Goal: Transaction & Acquisition: Purchase product/service

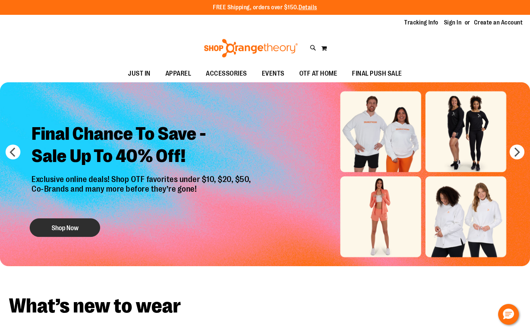
click at [75, 230] on button "Shop Now" at bounding box center [65, 228] width 71 height 19
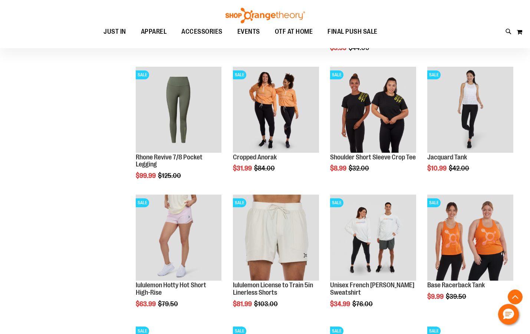
scroll to position [519, 0]
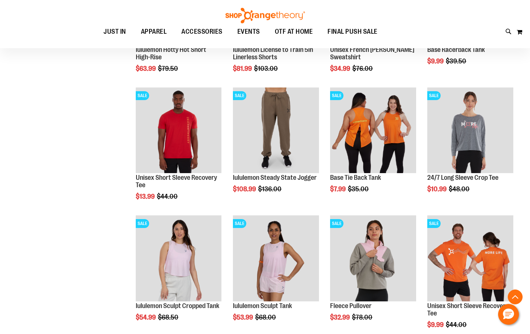
scroll to position [742, 0]
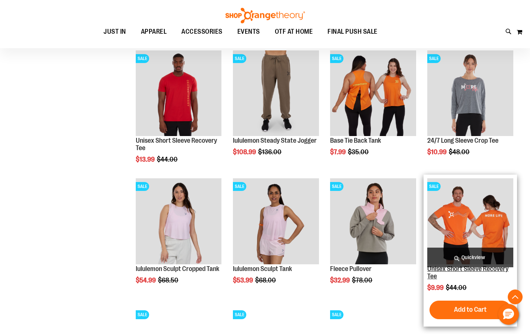
click at [465, 272] on link "Unisex Short Sleeve Recovery Tee" at bounding box center [467, 272] width 81 height 15
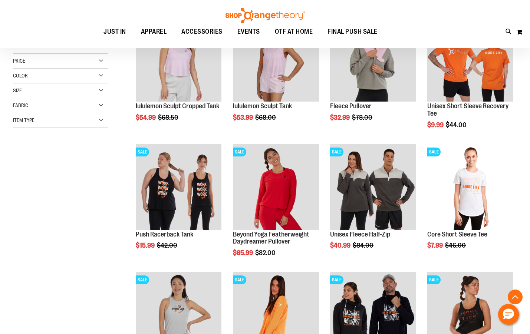
scroll to position [148, 0]
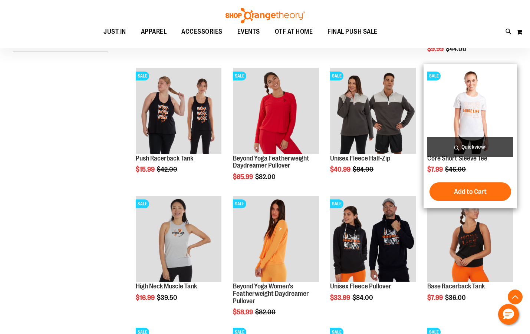
click at [441, 161] on link "Core Short Sleeve Tee" at bounding box center [457, 158] width 60 height 7
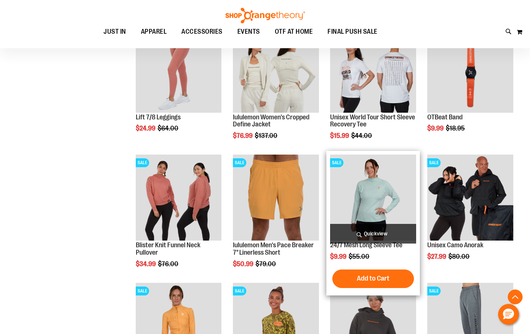
scroll to position [514, 0]
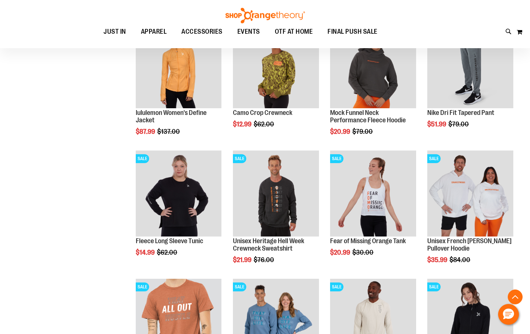
scroll to position [774, 0]
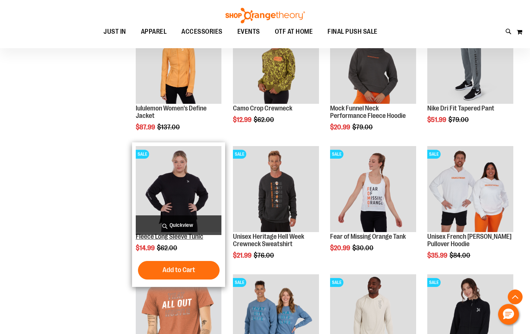
click at [169, 238] on link "Fleece Long Sleeve Tunic" at bounding box center [170, 236] width 68 height 7
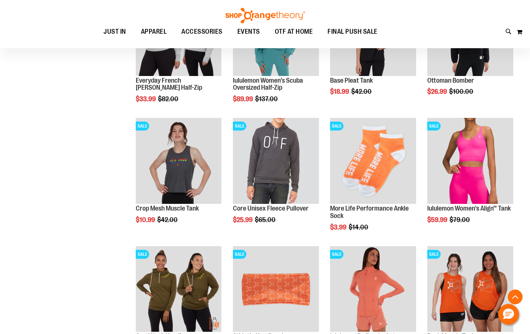
scroll to position [567, 0]
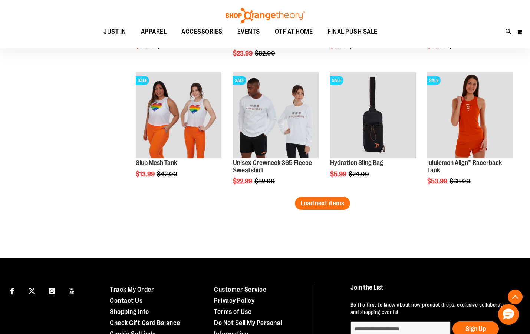
scroll to position [1160, 0]
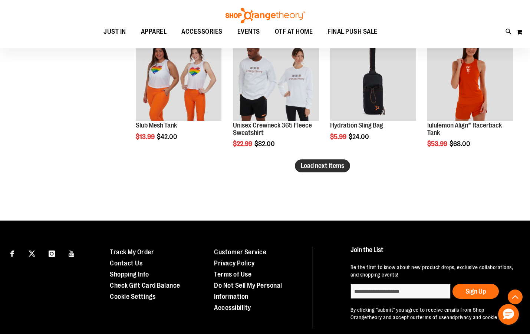
click at [314, 168] on span "Load next items" at bounding box center [322, 165] width 43 height 7
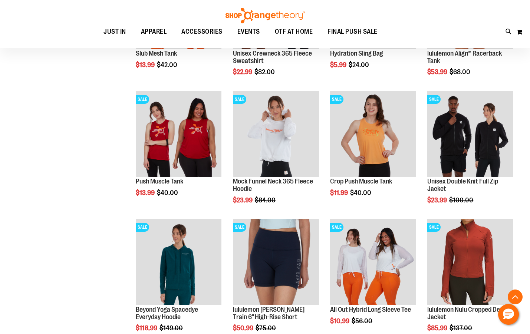
scroll to position [1235, 0]
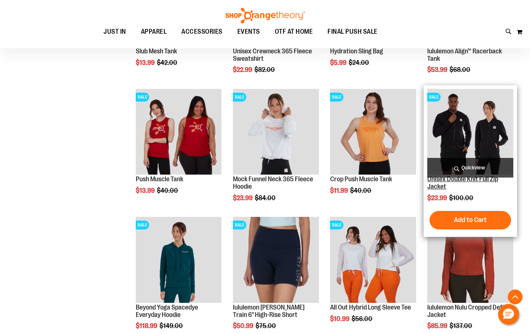
click at [470, 181] on link "Unisex Double Knit Full Zip Jacket" at bounding box center [462, 183] width 71 height 15
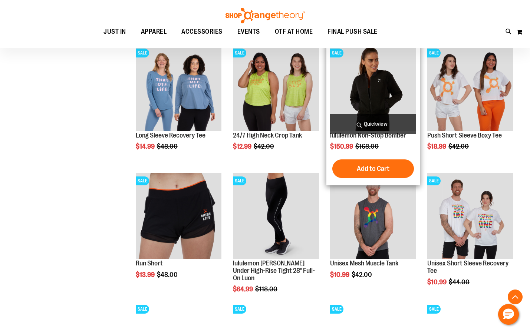
scroll to position [530, 0]
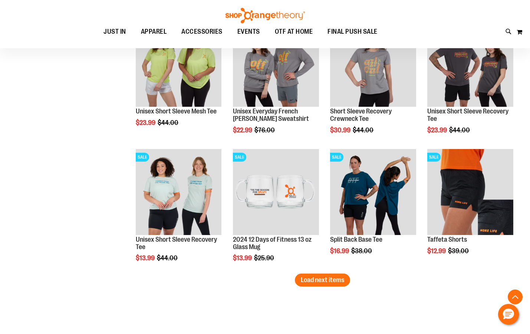
scroll to position [1049, 0]
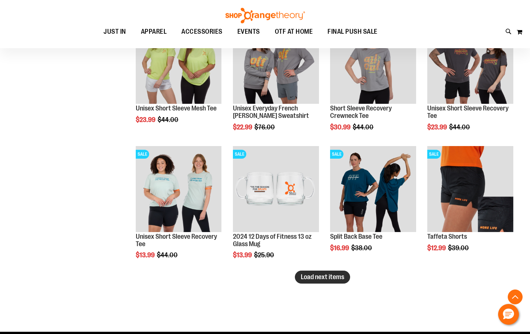
click at [321, 279] on span "Load next items" at bounding box center [322, 276] width 43 height 7
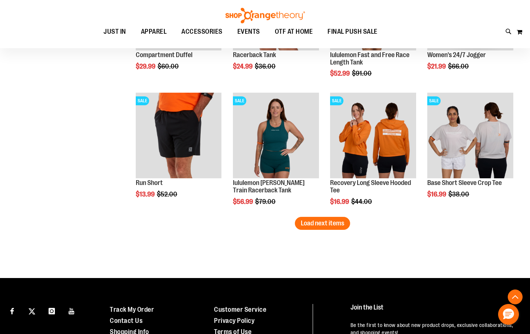
scroll to position [1494, 0]
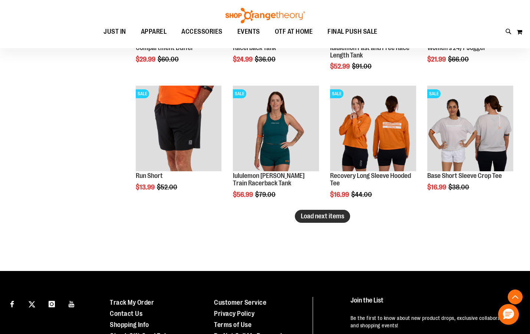
click at [308, 216] on span "Load next items" at bounding box center [322, 216] width 43 height 7
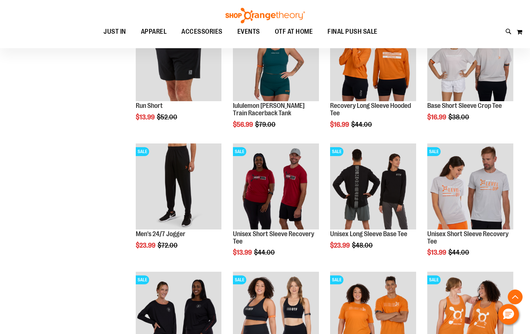
scroll to position [1569, 0]
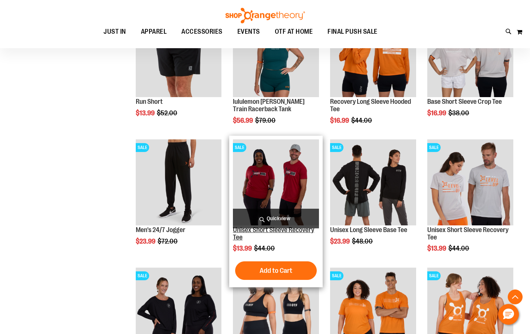
click at [262, 230] on link "Unisex Short Sleeve Recovery Tee" at bounding box center [273, 233] width 81 height 15
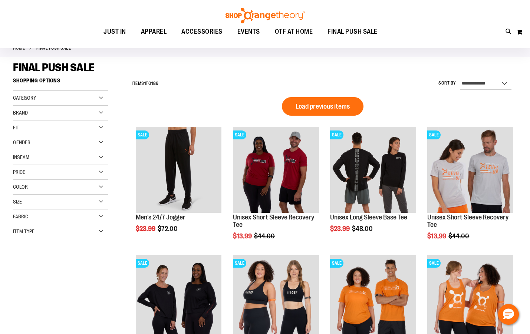
scroll to position [74, 0]
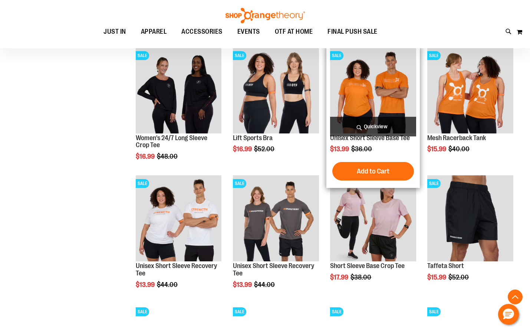
scroll to position [259, 0]
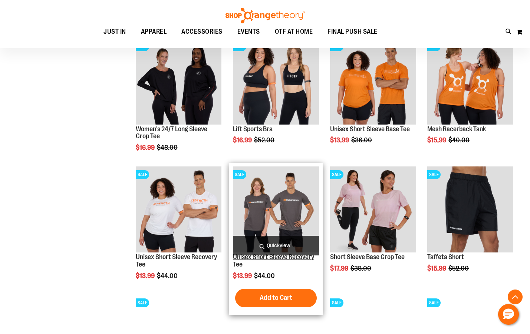
click at [264, 260] on link "Unisex Short Sleeve Recovery Tee" at bounding box center [273, 260] width 81 height 15
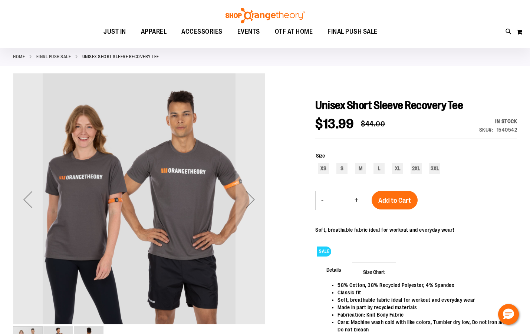
scroll to position [74, 0]
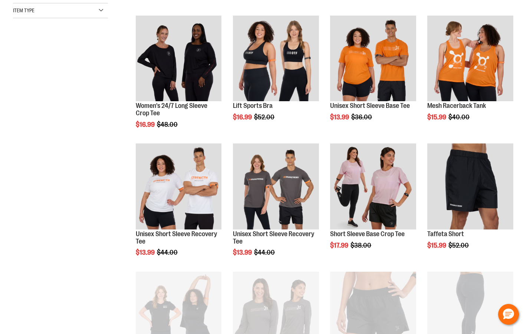
scroll to position [259, 0]
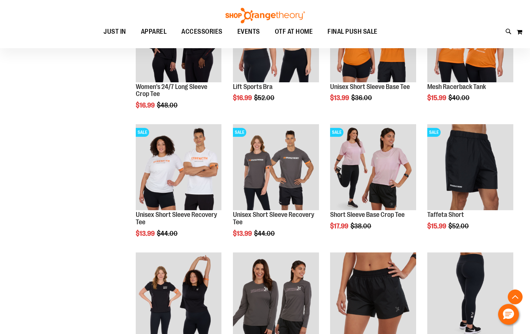
scroll to position [296, 0]
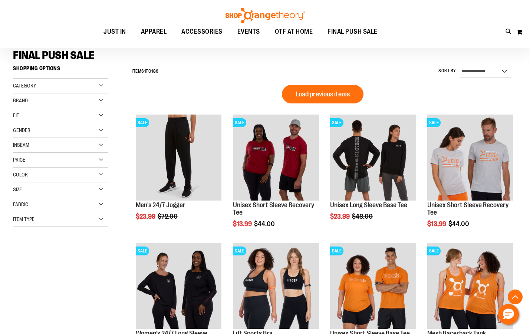
scroll to position [37, 0]
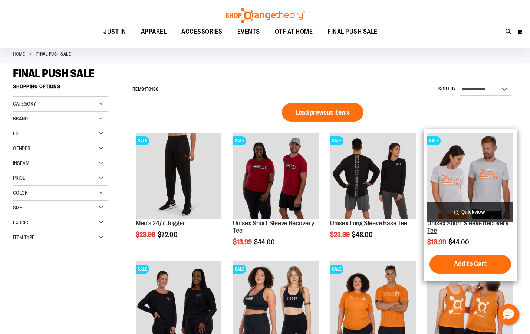
click at [460, 224] on link "Unisex Short Sleeve Recovery Tee" at bounding box center [467, 227] width 81 height 15
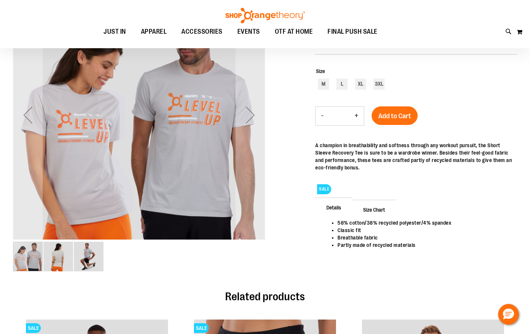
scroll to position [148, 0]
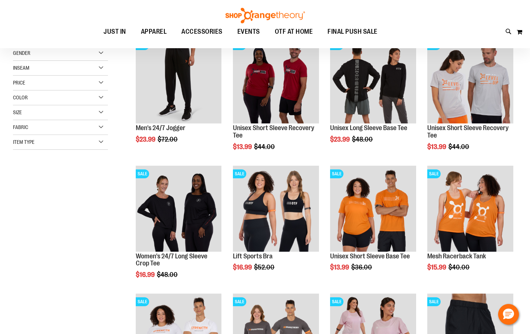
scroll to position [66, 0]
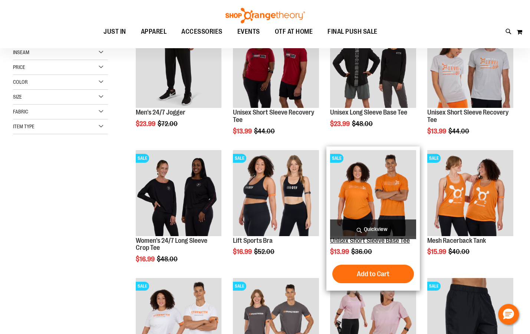
click at [384, 242] on link "Unisex Short Sleeve Base Tee" at bounding box center [370, 240] width 80 height 7
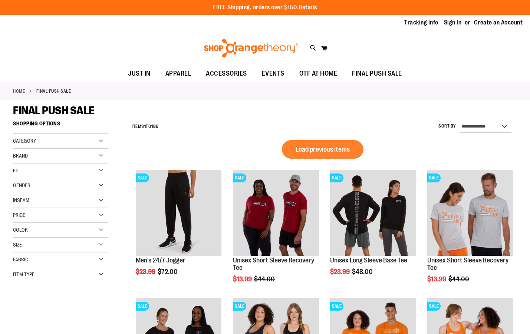
scroll to position [66, 0]
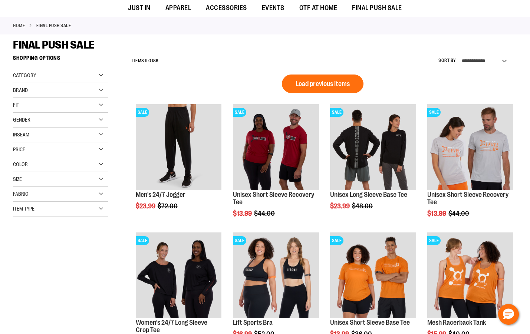
click at [103, 193] on div "Fabric" at bounding box center [60, 194] width 95 height 15
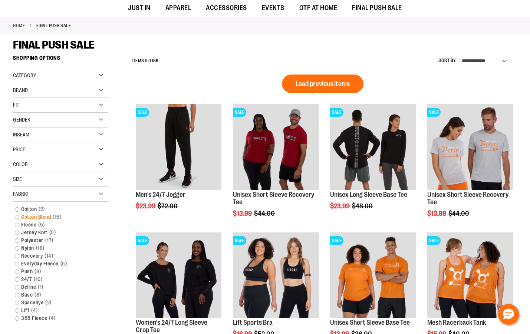
click at [17, 217] on link "Cotton Blend 15 items" at bounding box center [56, 217] width 91 height 8
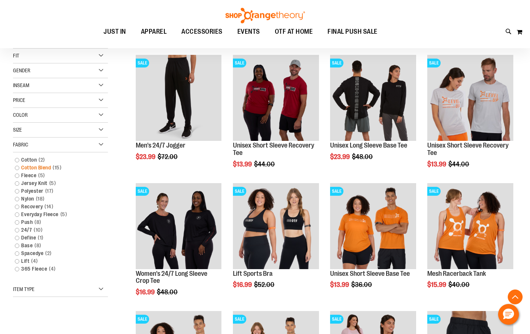
scroll to position [117, 0]
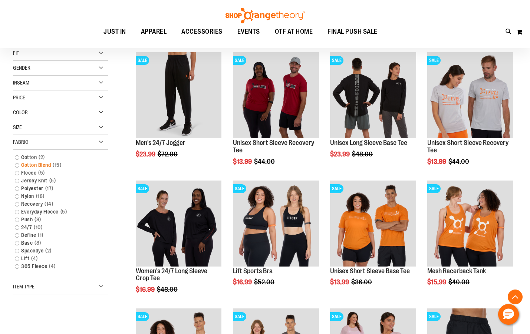
click at [17, 166] on link "Cotton Blend 15 items" at bounding box center [56, 165] width 91 height 8
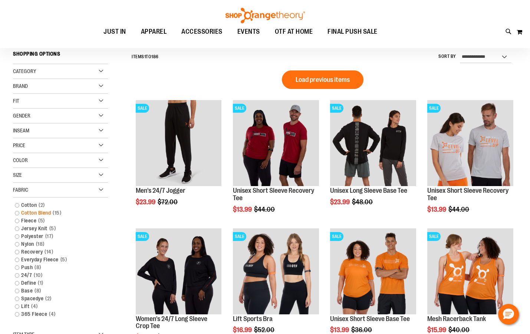
scroll to position [69, 0]
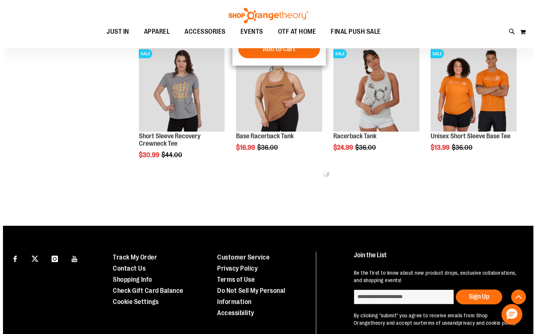
scroll to position [371, 0]
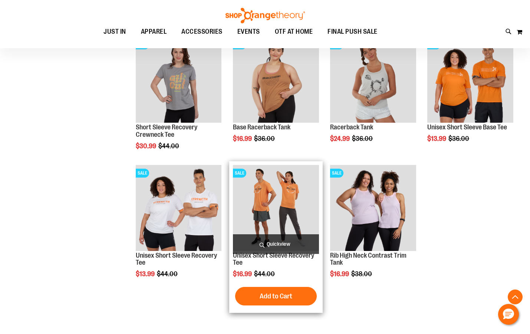
click at [287, 254] on span "Quickview" at bounding box center [276, 245] width 86 height 20
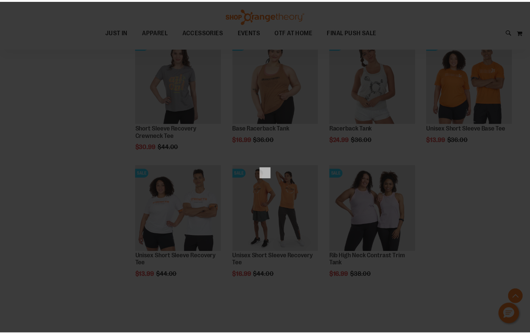
scroll to position [0, 0]
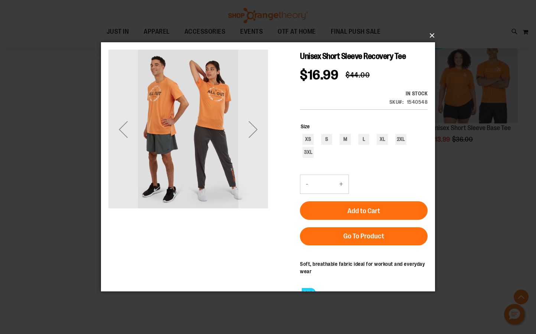
click at [432, 35] on button "×" at bounding box center [270, 35] width 334 height 16
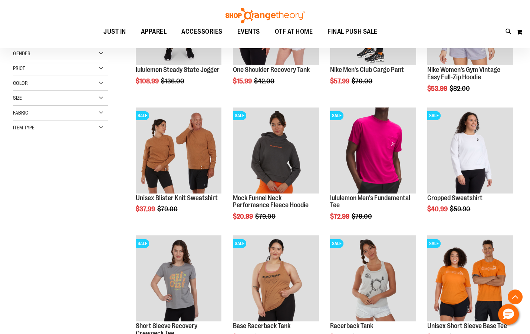
scroll to position [148, 0]
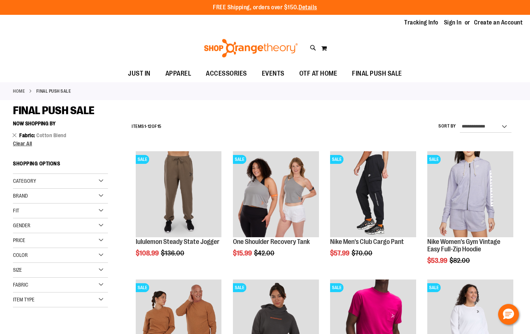
click at [102, 284] on div "Fabric" at bounding box center [60, 285] width 95 height 15
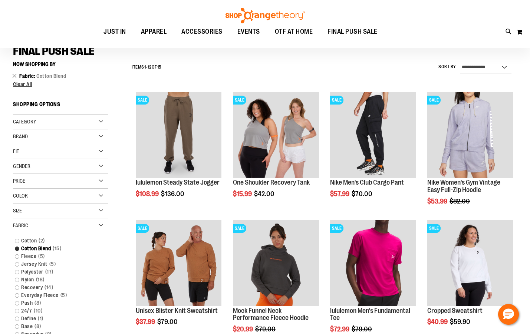
scroll to position [74, 0]
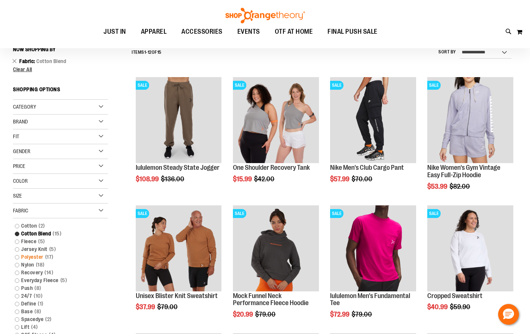
click at [16, 258] on link "Polyester 17 items" at bounding box center [56, 257] width 91 height 8
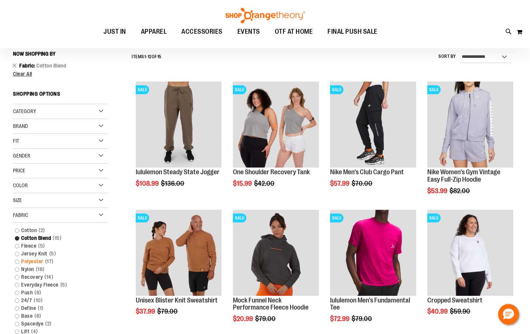
scroll to position [69, 0]
click at [18, 263] on link "Polyester 17 items" at bounding box center [56, 262] width 91 height 8
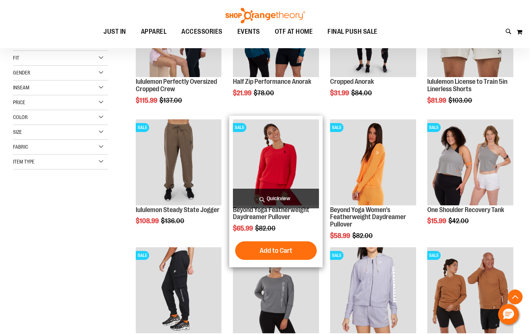
scroll to position [217, 0]
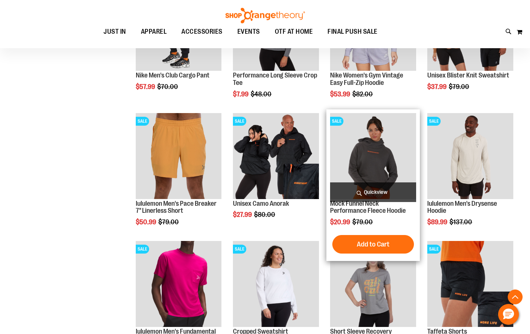
scroll to position [440, 0]
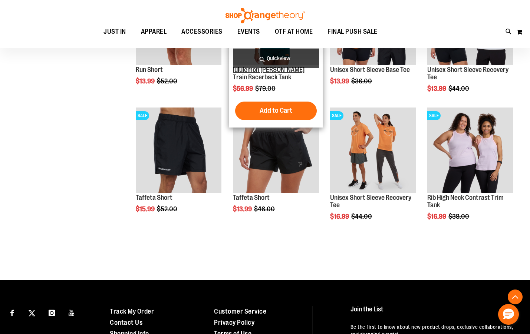
scroll to position [960, 0]
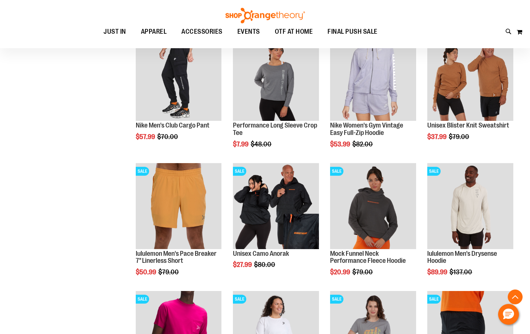
scroll to position [365, 0]
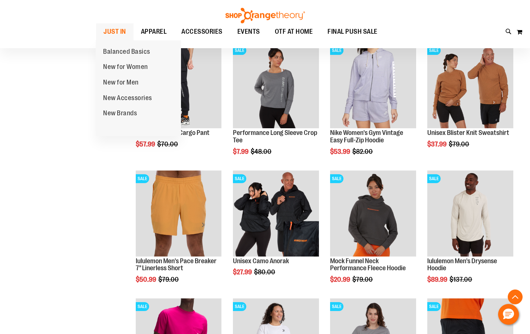
click at [115, 32] on span "JUST IN" at bounding box center [115, 31] width 23 height 17
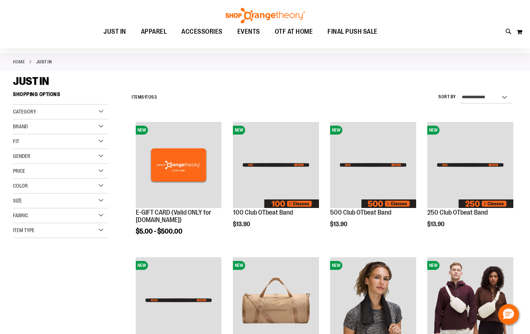
scroll to position [74, 0]
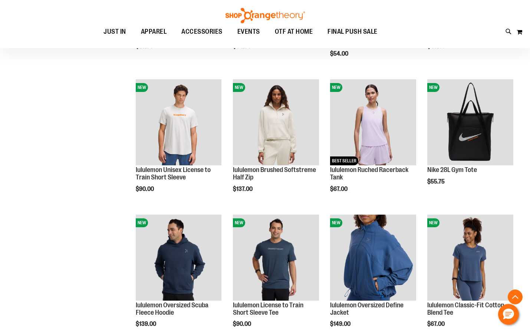
scroll to position [556, 0]
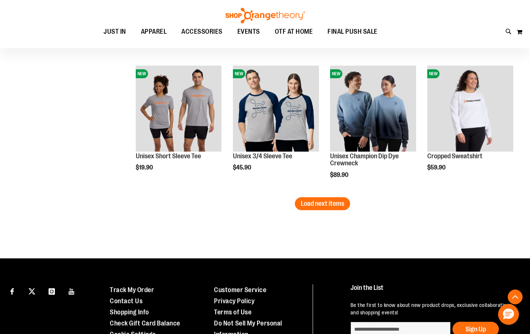
scroll to position [1187, 0]
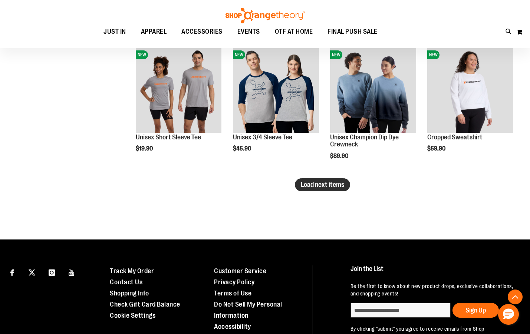
click at [322, 186] on span "Load next items" at bounding box center [322, 184] width 43 height 7
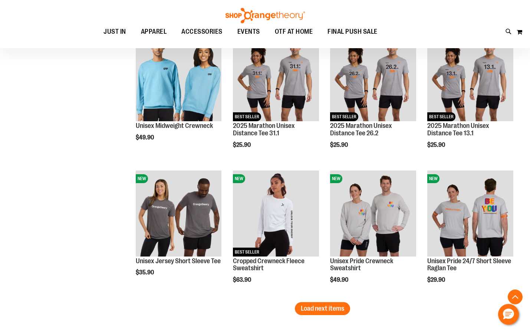
scroll to position [1484, 0]
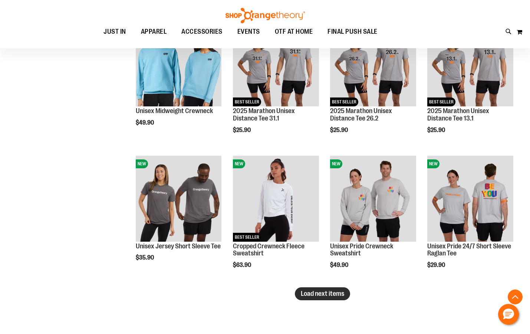
click at [327, 298] on button "Load next items" at bounding box center [322, 294] width 55 height 13
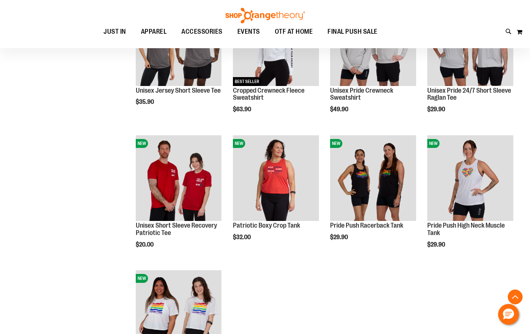
scroll to position [1595, 0]
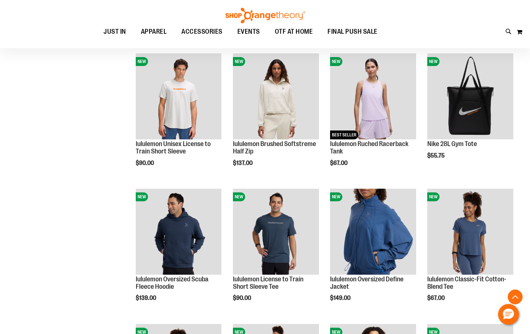
scroll to position [445, 0]
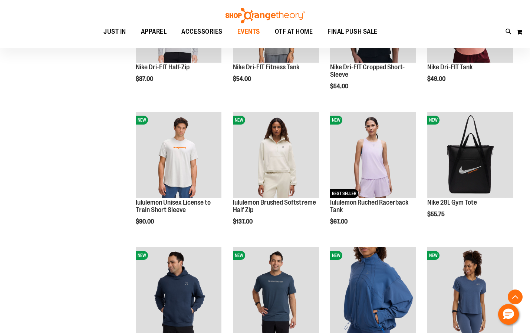
click at [250, 29] on span "EVENTS" at bounding box center [248, 31] width 23 height 17
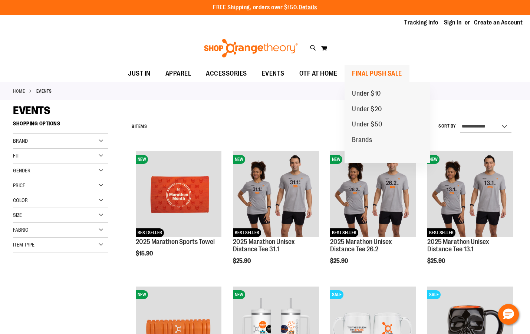
click at [379, 72] on span "FINAL PUSH SALE" at bounding box center [377, 73] width 50 height 17
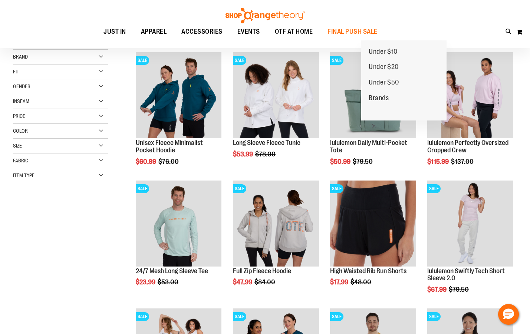
scroll to position [111, 0]
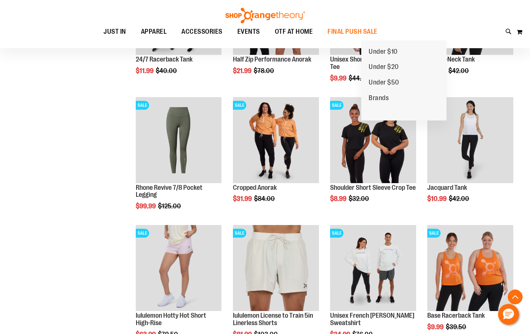
scroll to position [445, 0]
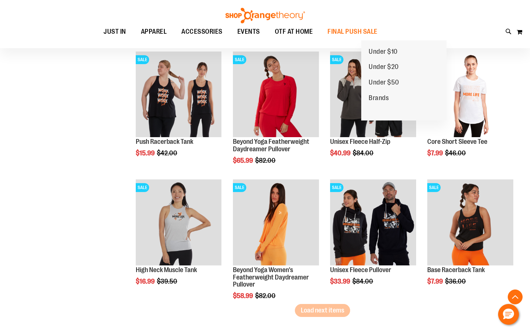
scroll to position [1002, 0]
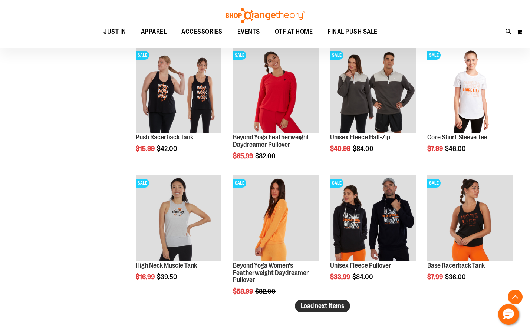
click at [341, 309] on span "Load next items" at bounding box center [322, 305] width 43 height 7
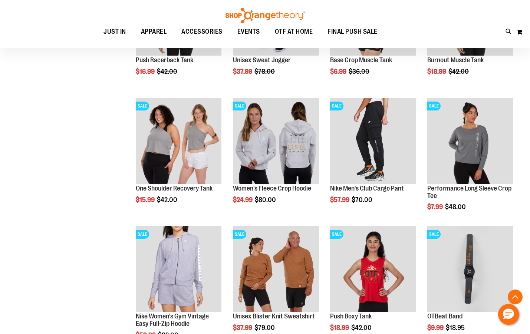
scroll to position [1373, 0]
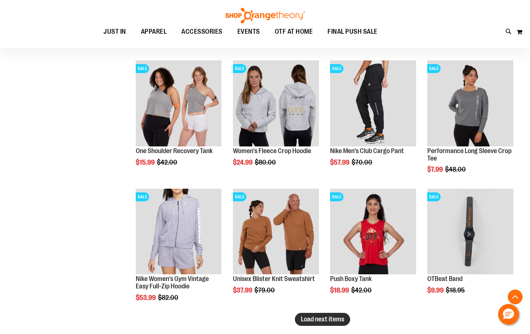
click at [329, 320] on span "Load next items" at bounding box center [322, 319] width 43 height 7
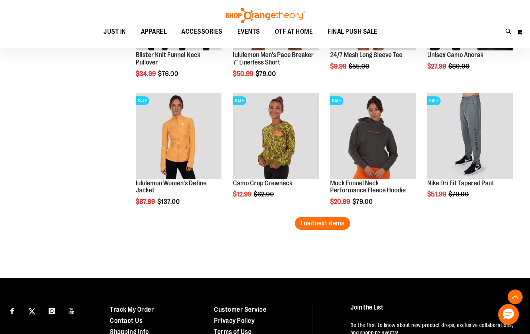
scroll to position [1855, 0]
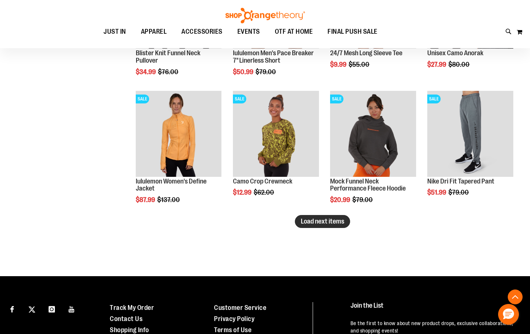
click at [311, 224] on span "Load next items" at bounding box center [322, 221] width 43 height 7
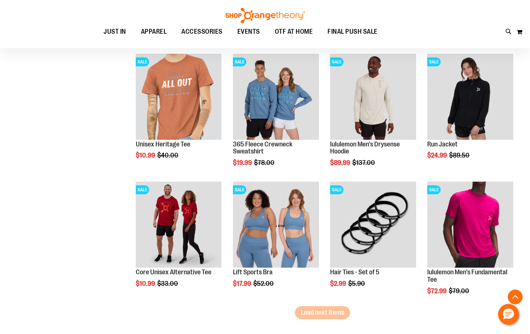
scroll to position [2189, 0]
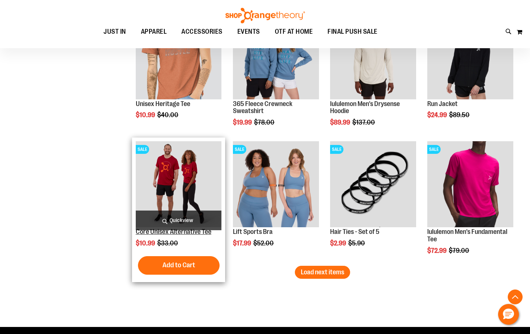
click at [164, 231] on link "Core Unisex Alternative Tee" at bounding box center [174, 231] width 76 height 7
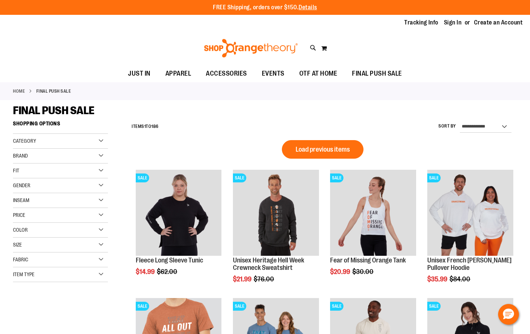
scroll to position [411, 0]
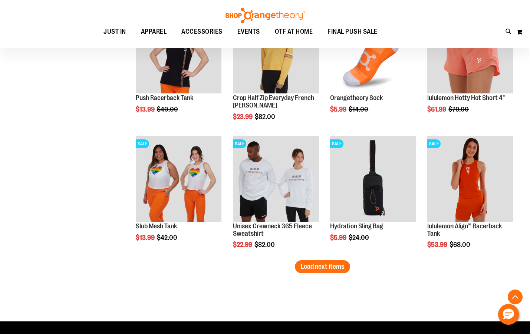
scroll to position [1100, 0]
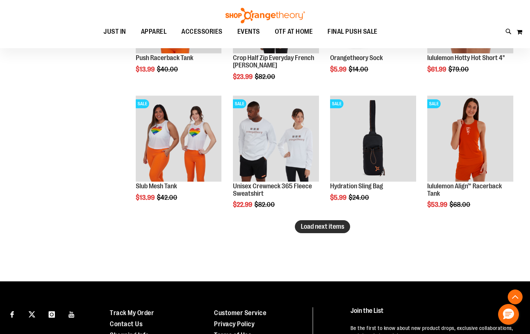
click at [320, 227] on span "Load next items" at bounding box center [322, 226] width 43 height 7
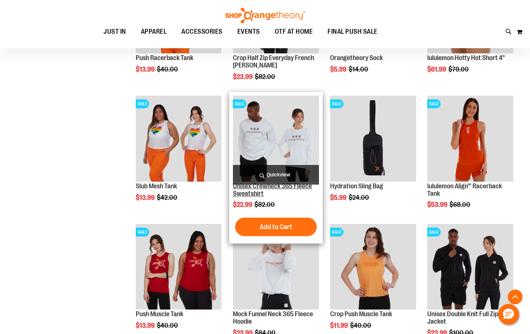
click at [259, 188] on link "Unisex Crewneck 365 Fleece Sweatshirt" at bounding box center [272, 190] width 79 height 15
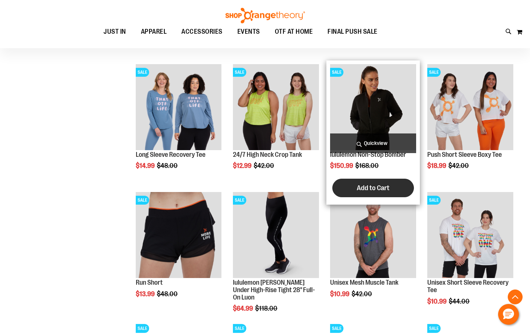
scroll to position [559, 0]
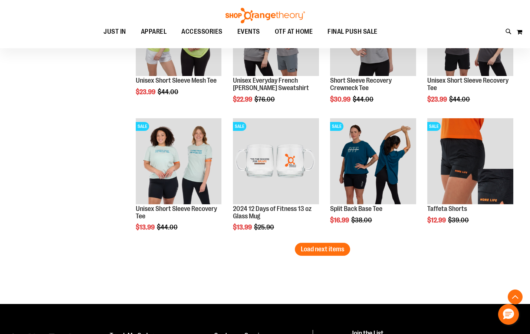
scroll to position [1116, 0]
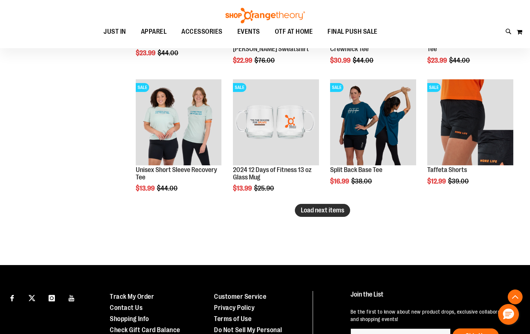
click at [315, 212] on span "Load next items" at bounding box center [322, 210] width 43 height 7
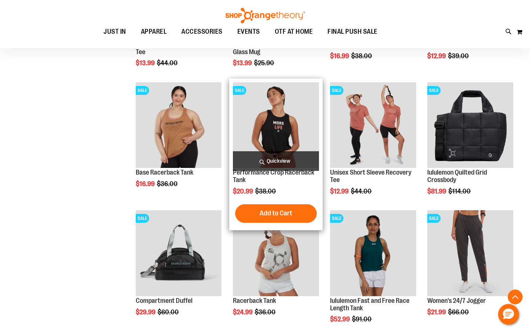
scroll to position [1264, 0]
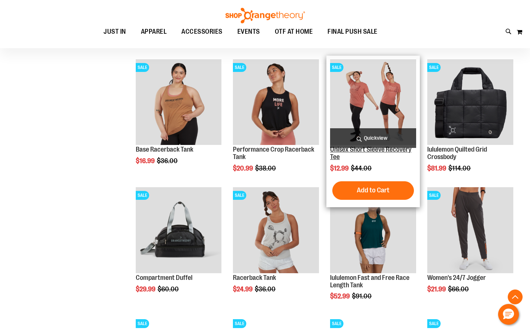
click at [384, 150] on link "Unisex Short Sleeve Recovery Tee" at bounding box center [370, 153] width 81 height 15
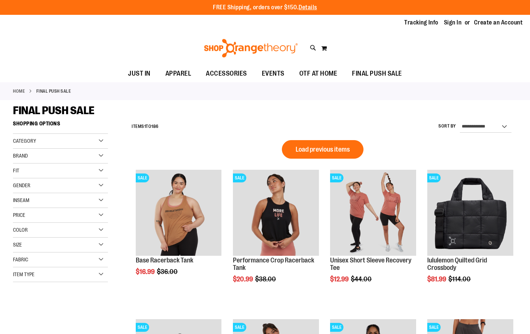
scroll to position [474, 0]
click at [102, 230] on div "Color" at bounding box center [60, 230] width 95 height 15
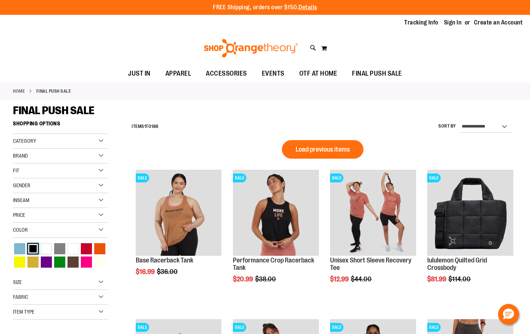
click at [36, 246] on div "Black" at bounding box center [32, 248] width 11 height 11
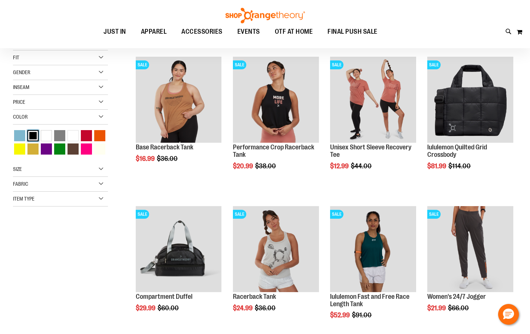
scroll to position [117, 0]
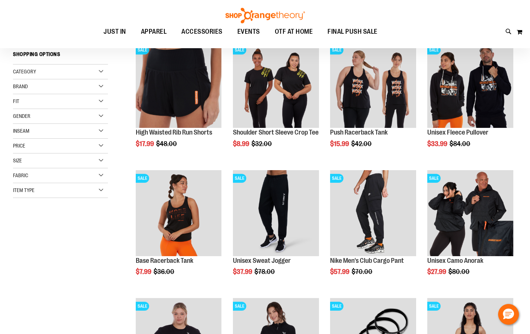
scroll to position [185, 0]
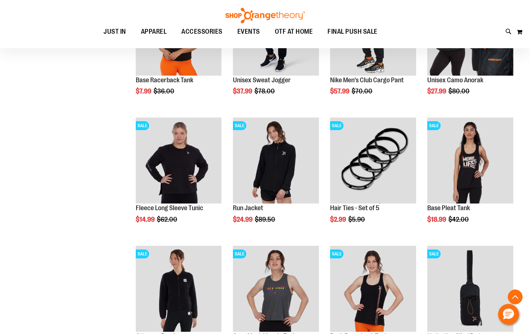
scroll to position [296, 0]
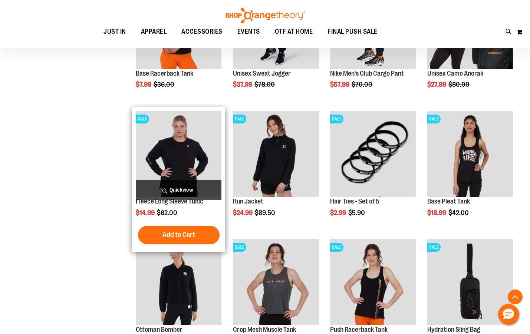
click at [174, 201] on link "Fleece Long Sleeve Tunic" at bounding box center [170, 201] width 68 height 7
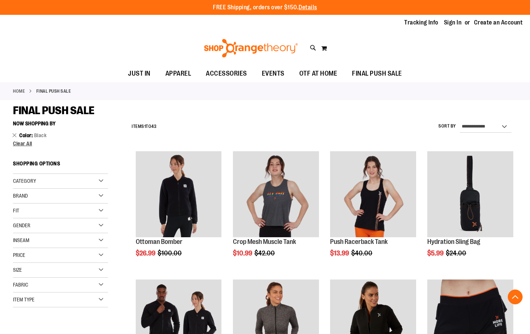
scroll to position [297, 0]
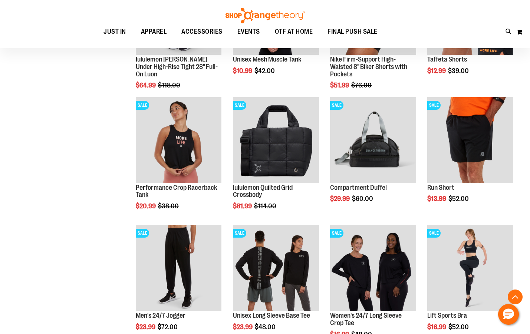
scroll to position [482, 0]
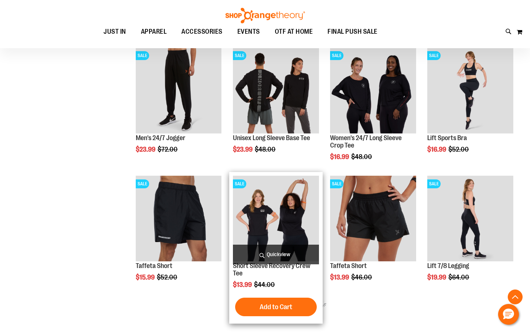
scroll to position [630, 0]
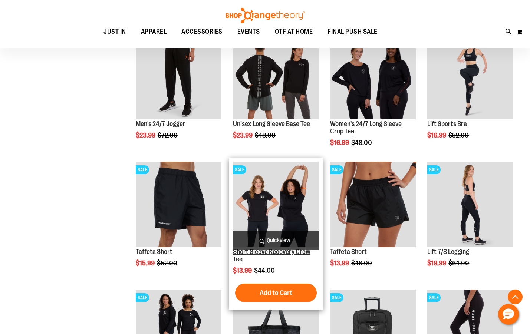
click at [269, 255] on link "Short Sleeve Recovery Crew Tee" at bounding box center [272, 255] width 78 height 15
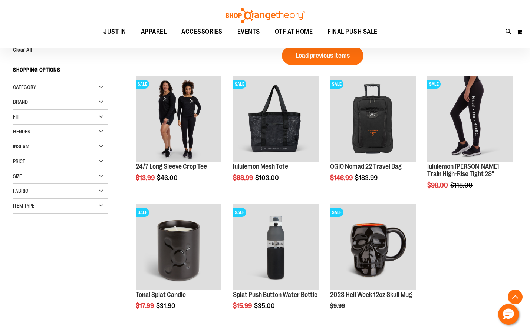
scroll to position [37, 0]
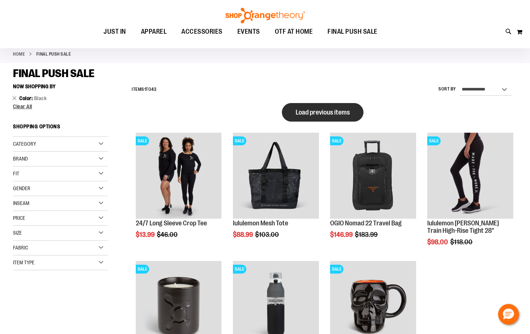
click at [318, 106] on button "Load previous items" at bounding box center [323, 112] width 82 height 19
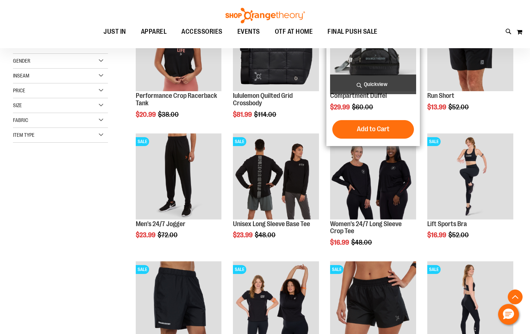
scroll to position [185, 0]
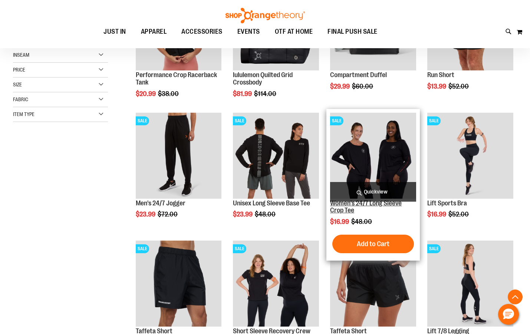
click at [359, 202] on link "Women's 24/7 Long Sleeve Crop Tee" at bounding box center [366, 207] width 72 height 15
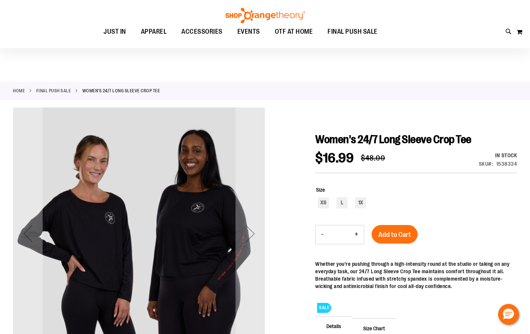
scroll to position [111, 0]
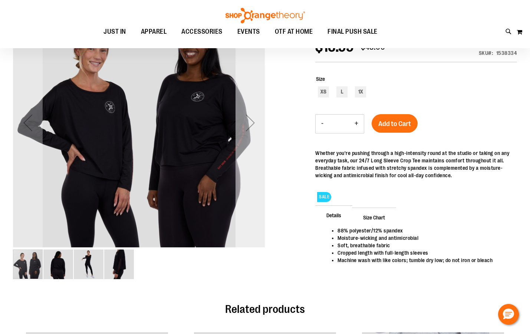
click at [250, 126] on div "Next" at bounding box center [251, 123] width 30 height 30
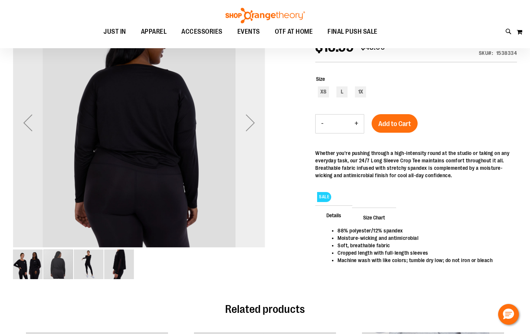
click at [250, 126] on div "Next" at bounding box center [251, 123] width 30 height 30
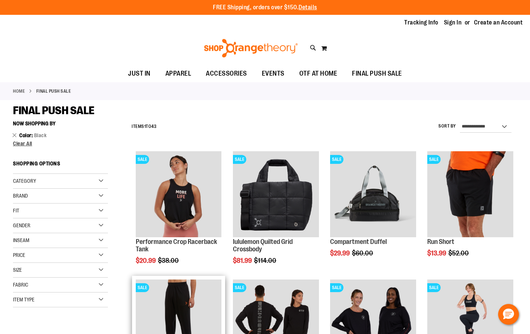
scroll to position [210, 0]
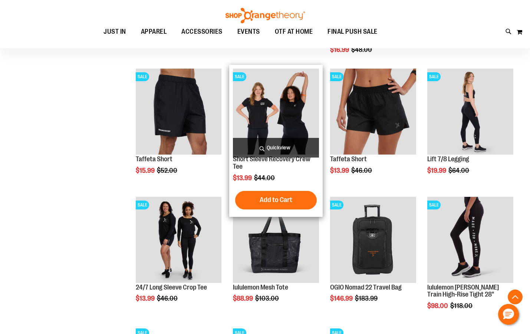
scroll to position [358, 0]
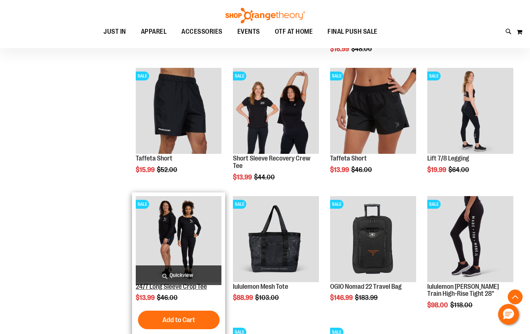
click at [178, 287] on link "24/7 Long Sleeve Crop Tee" at bounding box center [171, 286] width 71 height 7
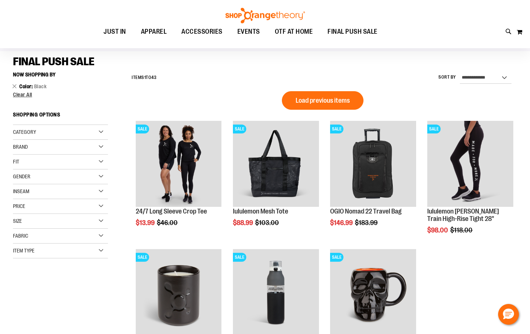
scroll to position [43, 0]
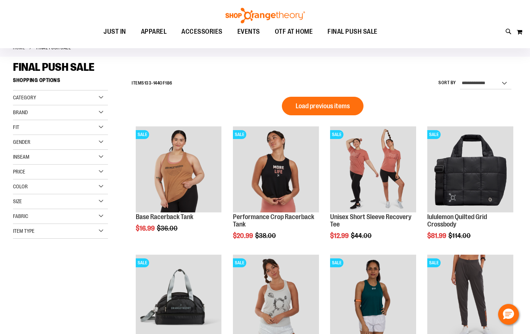
click at [102, 186] on div "Color" at bounding box center [60, 187] width 95 height 15
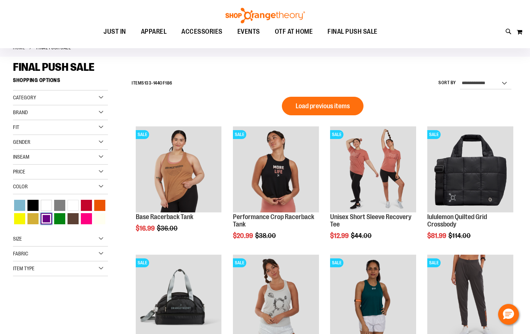
click at [50, 217] on div "Purple" at bounding box center [46, 218] width 11 height 11
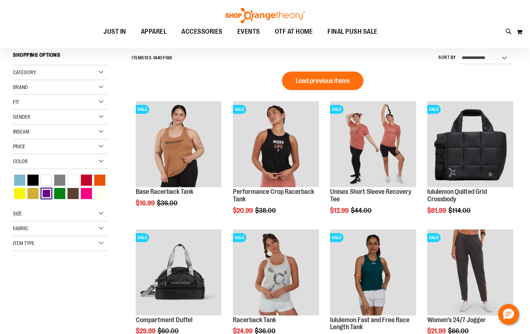
scroll to position [69, 0]
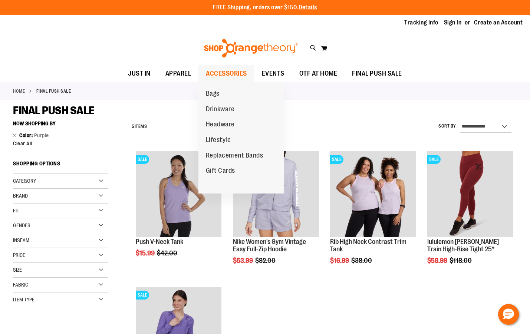
click at [222, 73] on span "ACCESSORIES" at bounding box center [226, 73] width 41 height 17
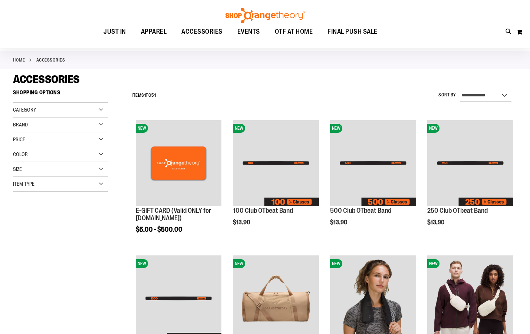
scroll to position [74, 0]
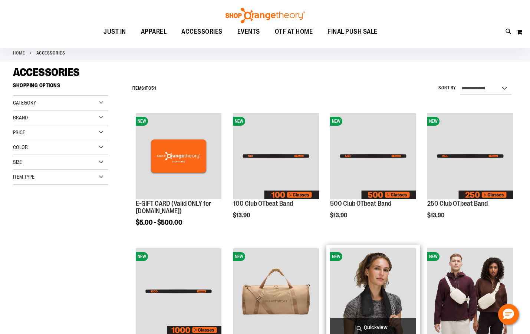
scroll to position [37, 0]
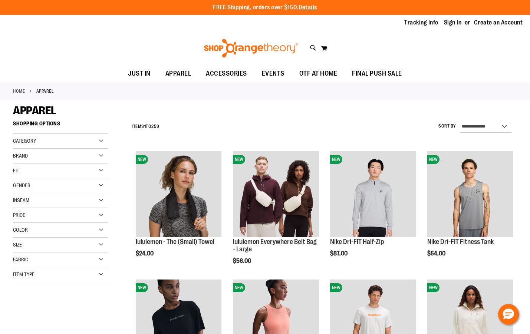
click at [102, 173] on div "Fit" at bounding box center [60, 171] width 95 height 15
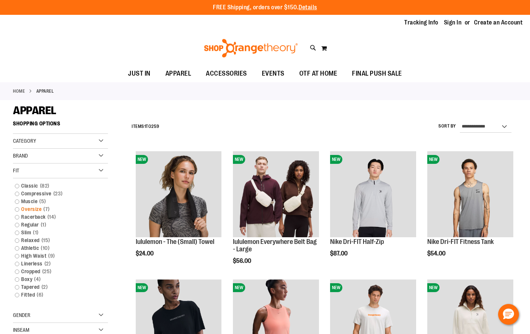
click at [16, 210] on link "Oversize 7 items" at bounding box center [56, 210] width 91 height 8
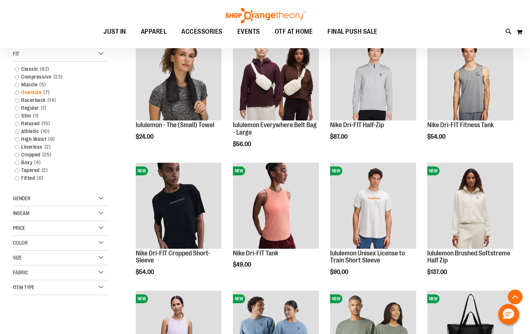
scroll to position [117, 0]
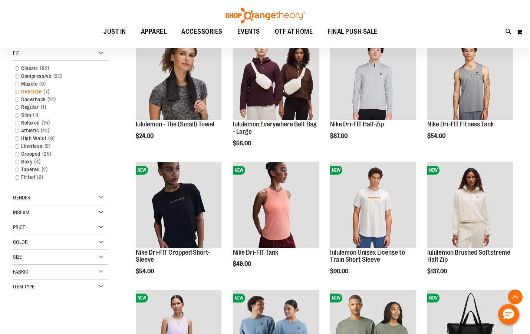
click at [17, 91] on link "Oversize 7 items" at bounding box center [56, 92] width 91 height 8
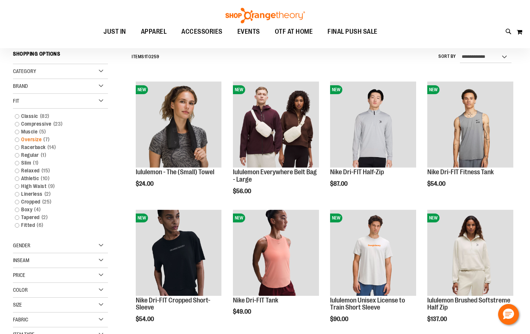
scroll to position [69, 0]
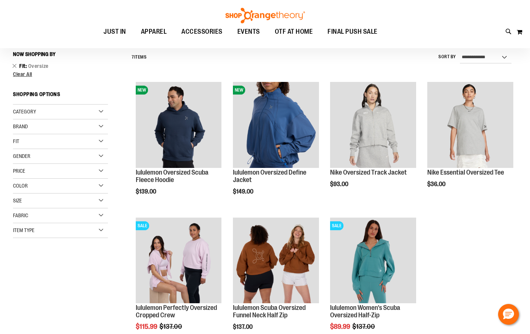
click at [99, 199] on div "Size" at bounding box center [60, 201] width 95 height 15
click at [88, 220] on div "2XL" at bounding box center [86, 219] width 11 height 11
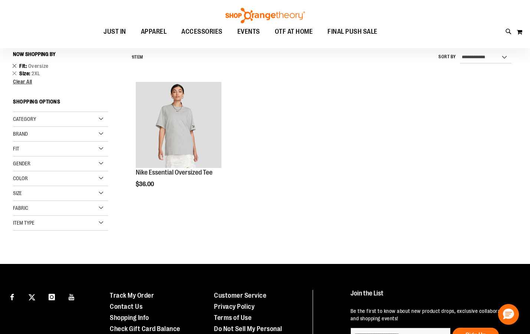
click at [16, 68] on link "Remove This Item" at bounding box center [14, 65] width 5 height 7
click at [13, 65] on link "Remove This Item" at bounding box center [14, 65] width 5 height 7
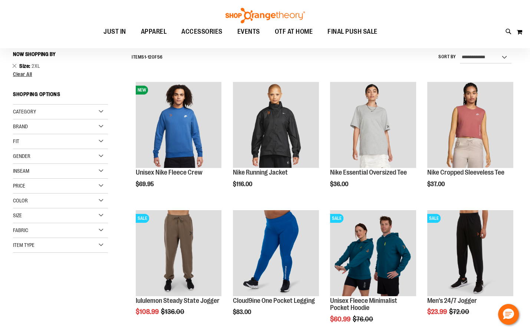
scroll to position [32, 0]
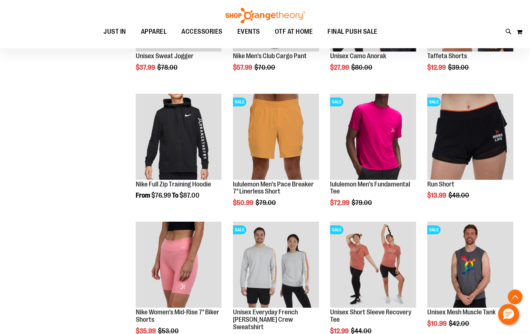
scroll to position [477, 0]
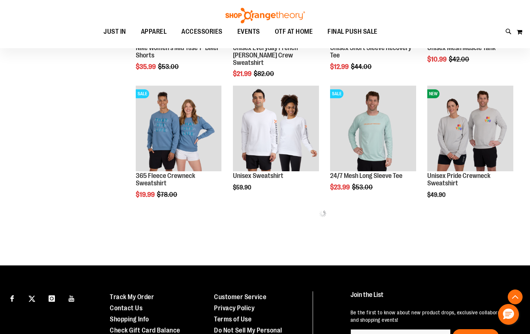
scroll to position [737, 0]
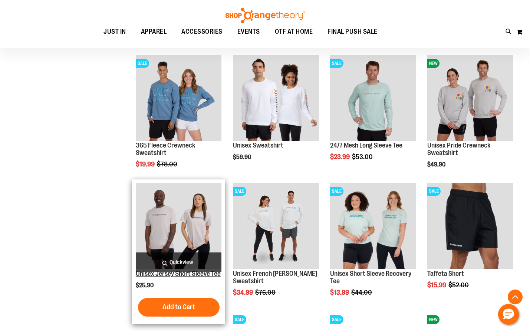
click at [175, 277] on link "Unisex Jersey Short Sleeve Tee" at bounding box center [178, 273] width 85 height 7
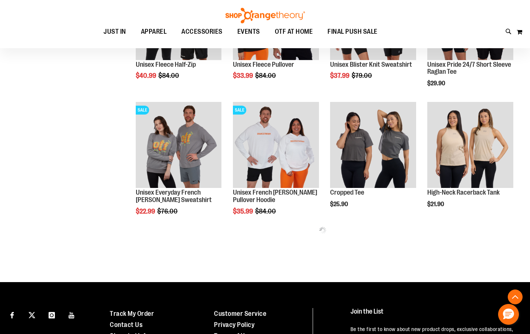
scroll to position [344, 0]
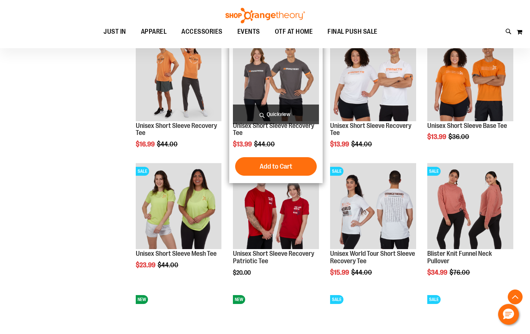
scroll to position [530, 0]
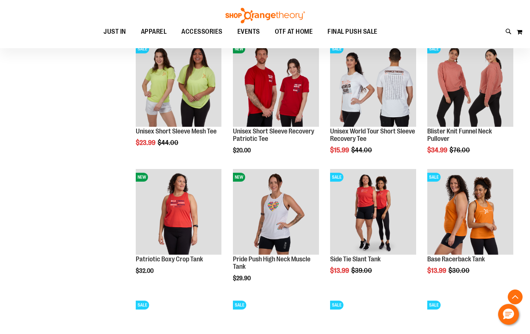
scroll to position [641, 0]
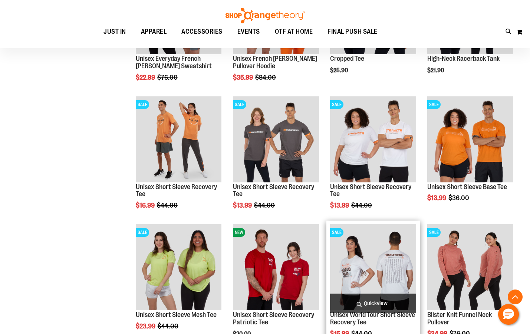
scroll to position [455, 0]
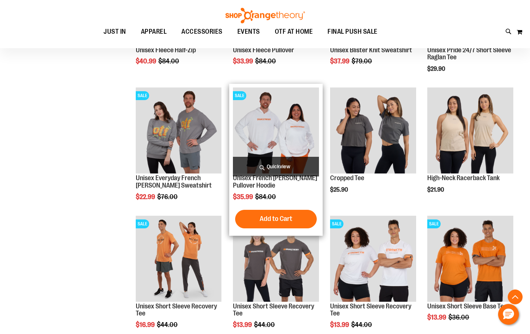
scroll to position [381, 0]
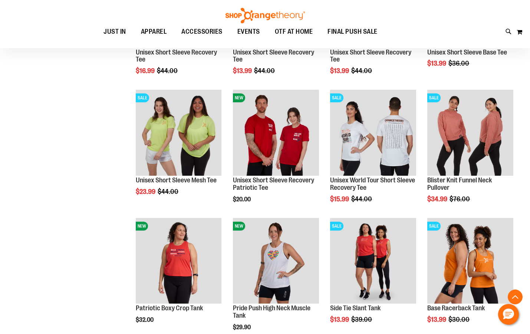
scroll to position [604, 0]
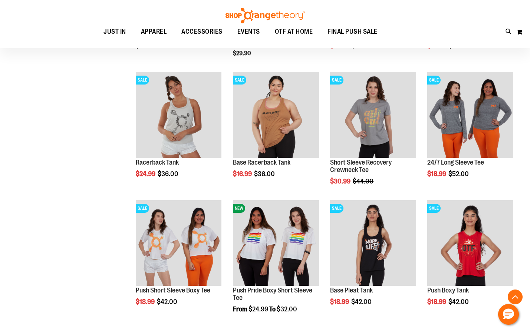
scroll to position [866, 0]
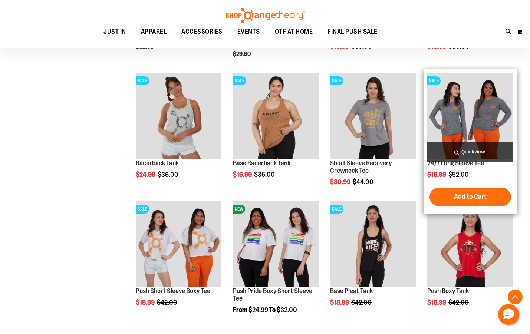
click at [454, 164] on link "24/7 Long Sleeve Tee" at bounding box center [455, 163] width 57 height 7
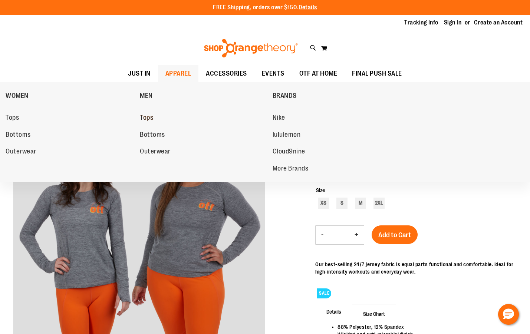
click at [145, 120] on span "Tops" at bounding box center [146, 118] width 13 height 9
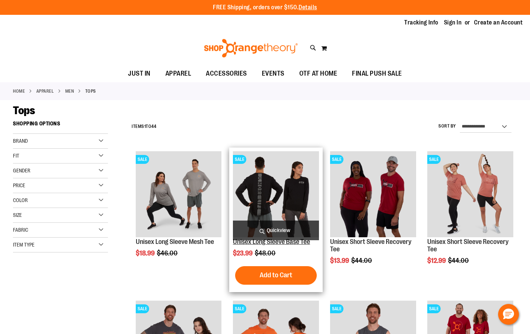
click at [277, 243] on link "Unisex Long Sleeve Base Tee" at bounding box center [271, 241] width 77 height 7
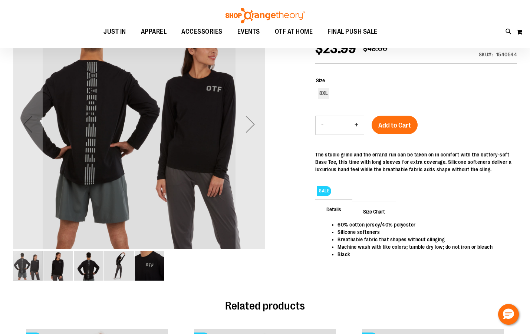
scroll to position [111, 0]
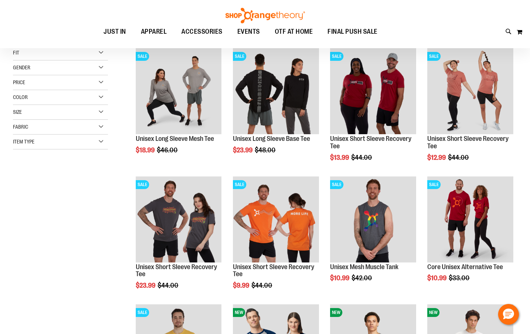
scroll to position [111, 0]
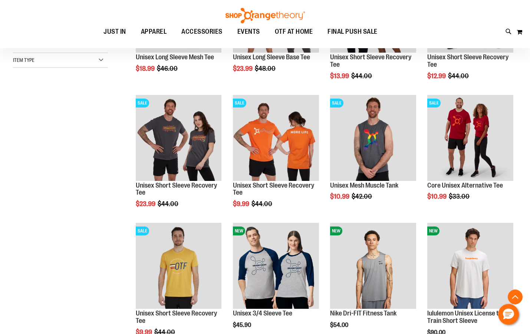
scroll to position [185, 0]
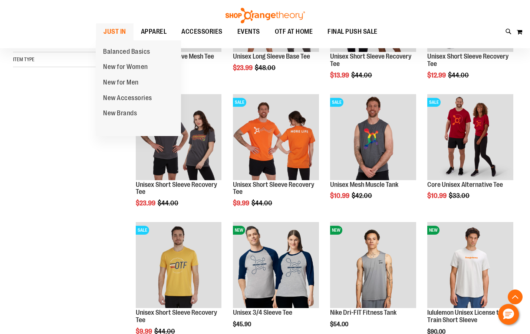
click at [111, 30] on span "JUST IN" at bounding box center [115, 31] width 23 height 17
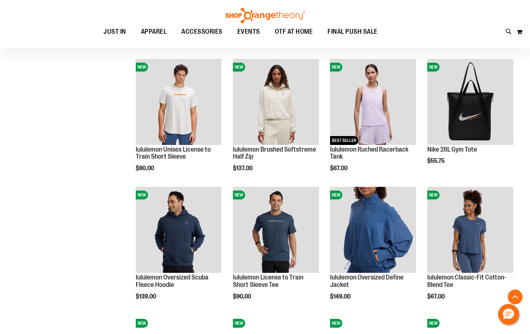
scroll to position [519, 0]
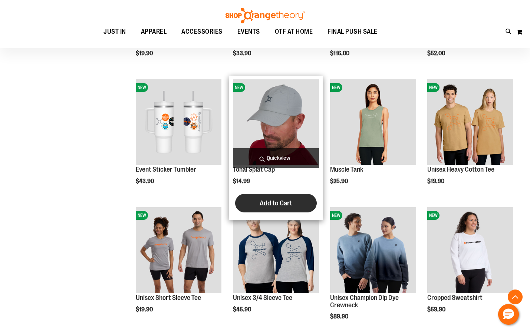
scroll to position [1002, 0]
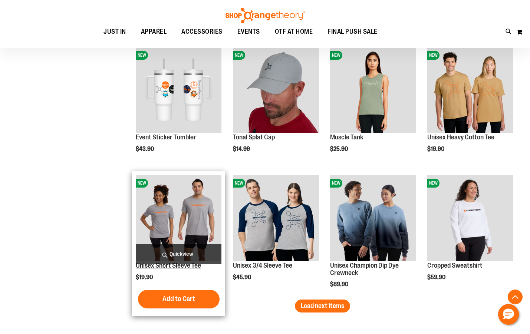
click at [165, 268] on link "Unisex Short Sleeve Tee" at bounding box center [168, 265] width 65 height 7
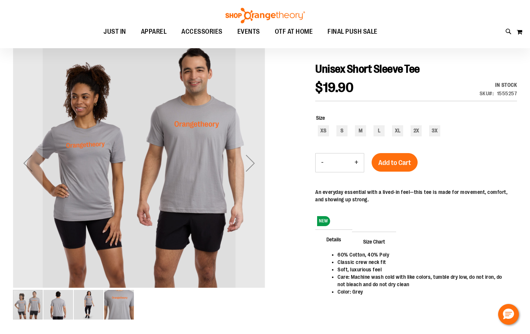
scroll to position [74, 0]
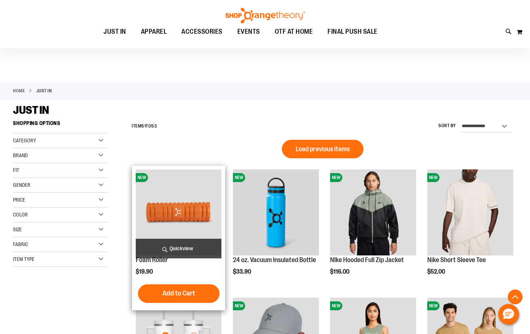
scroll to position [411, 0]
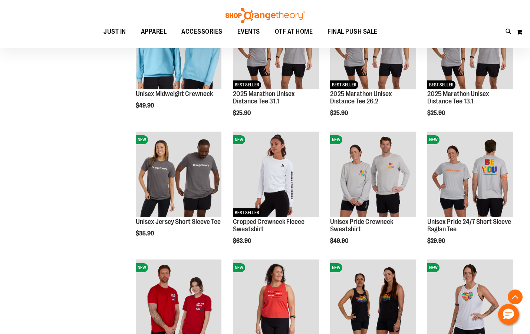
scroll to position [671, 0]
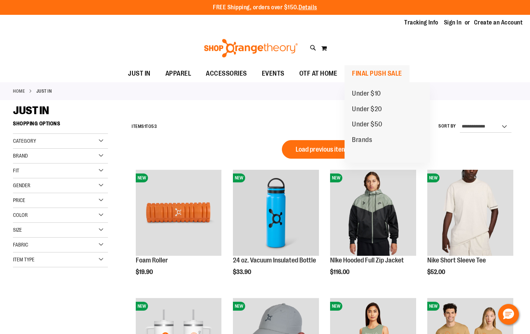
click at [374, 73] on span "FINAL PUSH SALE" at bounding box center [377, 73] width 50 height 17
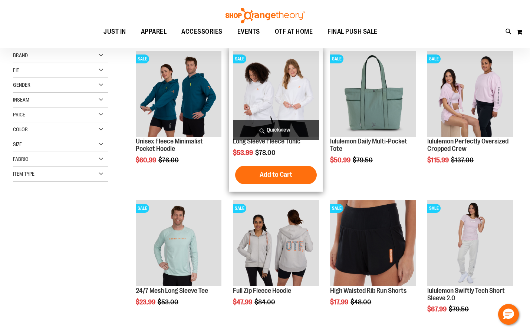
scroll to position [111, 0]
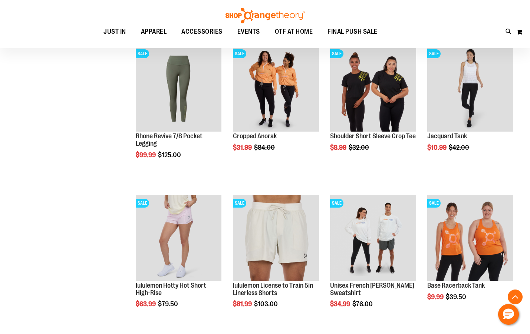
scroll to position [556, 0]
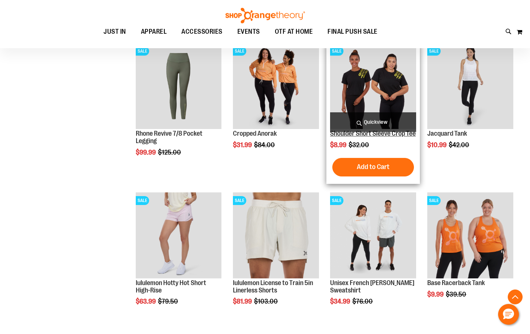
click at [365, 136] on link "Shoulder Short Sleeve Crop Tee" at bounding box center [373, 133] width 86 height 7
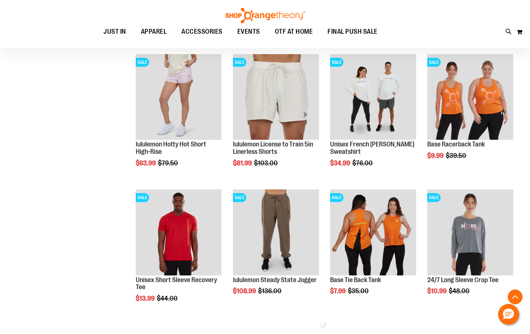
scroll to position [259, 0]
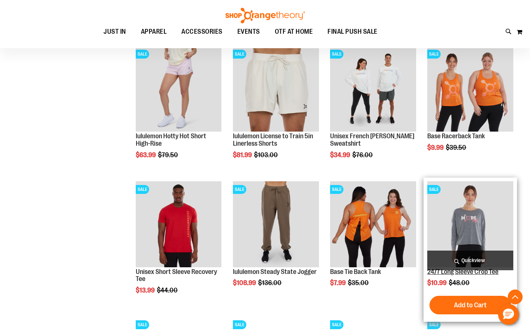
click at [459, 272] on link "24/7 Long Sleeve Crop Tee" at bounding box center [462, 271] width 71 height 7
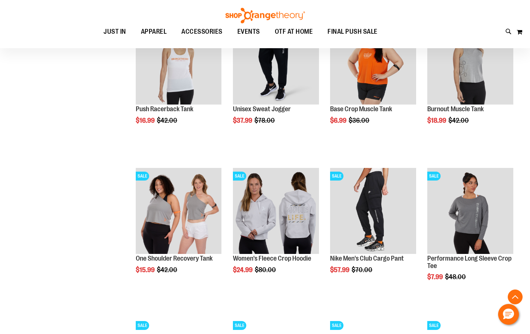
scroll to position [593, 0]
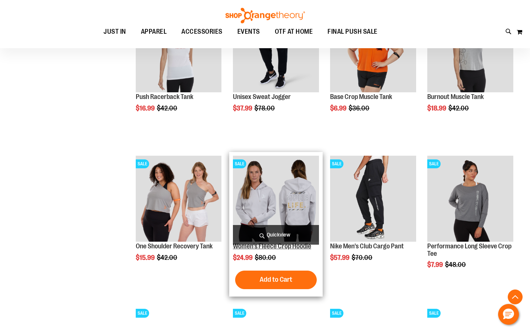
click at [269, 246] on link "Women's Fleece Crop Hoodie" at bounding box center [272, 246] width 78 height 7
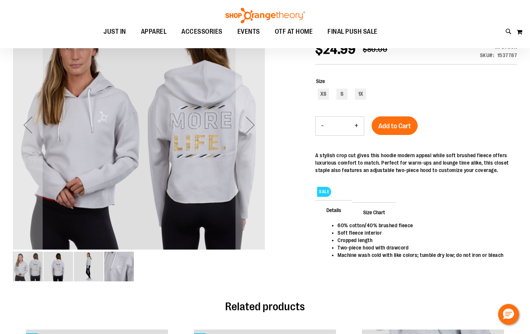
scroll to position [111, 0]
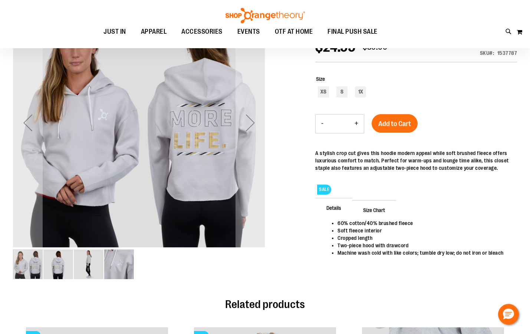
click at [57, 271] on img "image 2 of 4" at bounding box center [58, 265] width 30 height 30
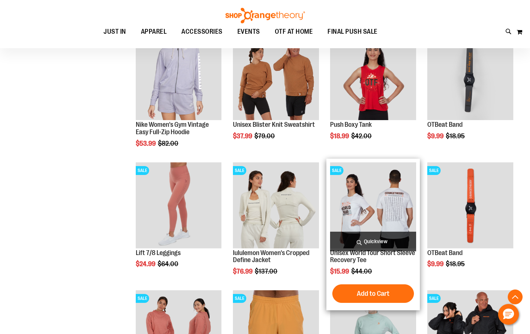
scroll to position [418, 0]
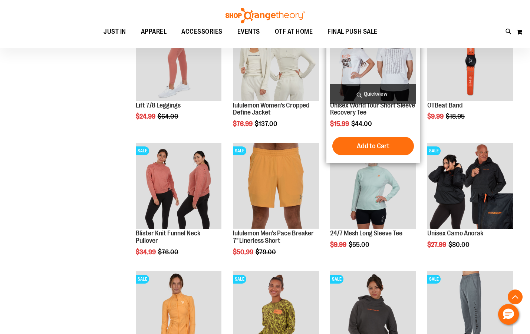
scroll to position [567, 0]
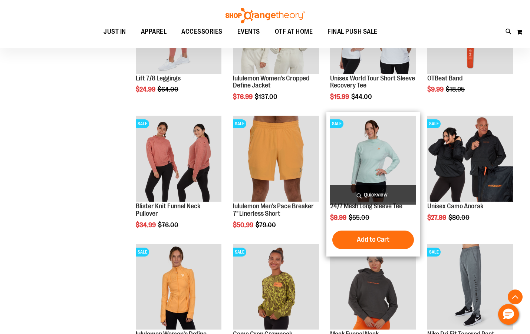
click at [379, 207] on link "24/7 Mesh Long Sleeve Tee" at bounding box center [366, 206] width 72 height 7
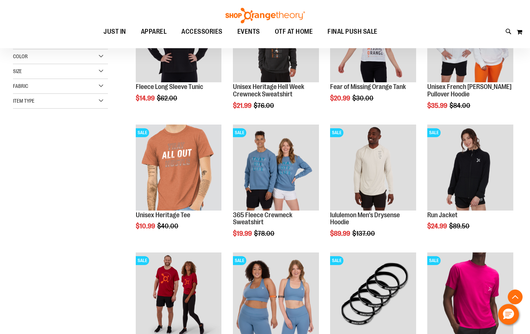
scroll to position [151, 0]
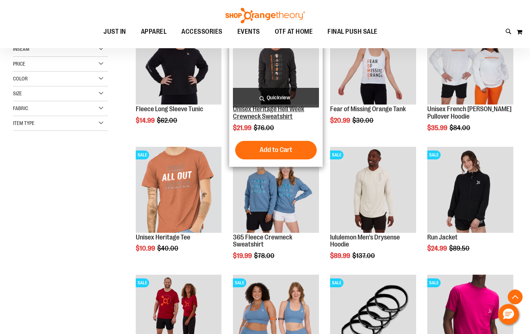
click at [256, 112] on link "Unisex Heritage Hell Week Crewneck Sweatshirt" at bounding box center [268, 112] width 71 height 15
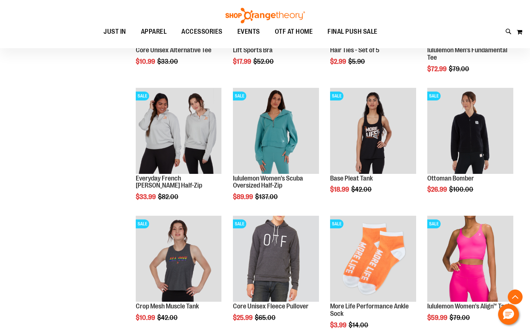
scroll to position [467, 0]
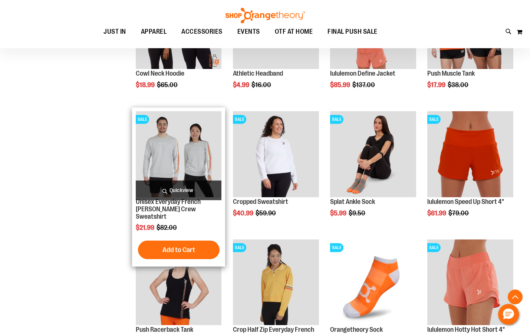
scroll to position [838, 0]
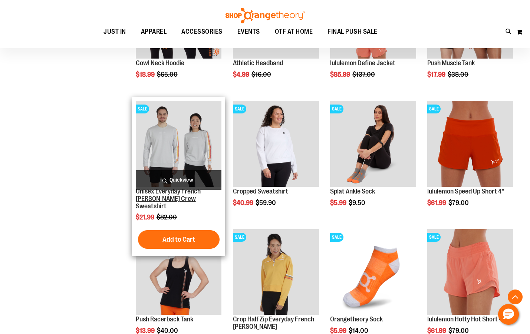
click at [163, 193] on link "Unisex Everyday French [PERSON_NAME] Crew Sweatshirt" at bounding box center [168, 199] width 65 height 22
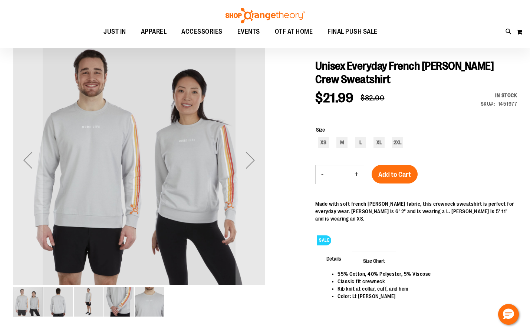
scroll to position [74, 0]
click at [249, 161] on div "Next" at bounding box center [251, 160] width 30 height 30
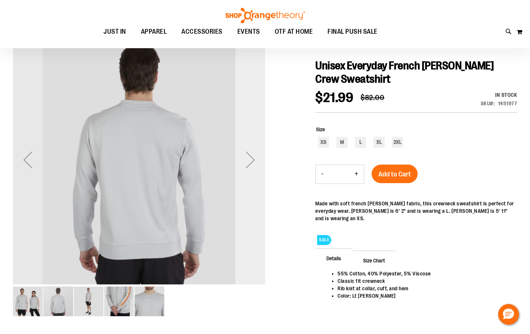
click at [249, 161] on div "Next" at bounding box center [251, 160] width 30 height 30
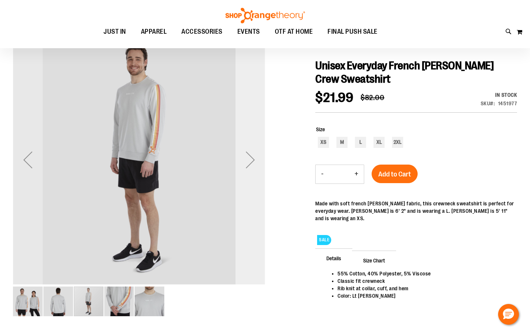
click at [249, 161] on div "Next" at bounding box center [251, 160] width 30 height 30
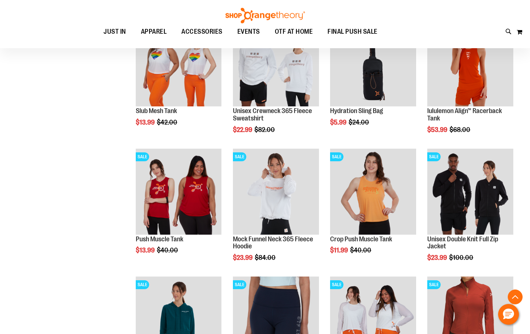
scroll to position [408, 0]
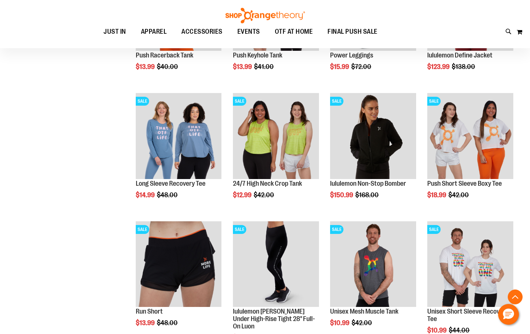
scroll to position [853, 0]
